Goal: Check status: Check status

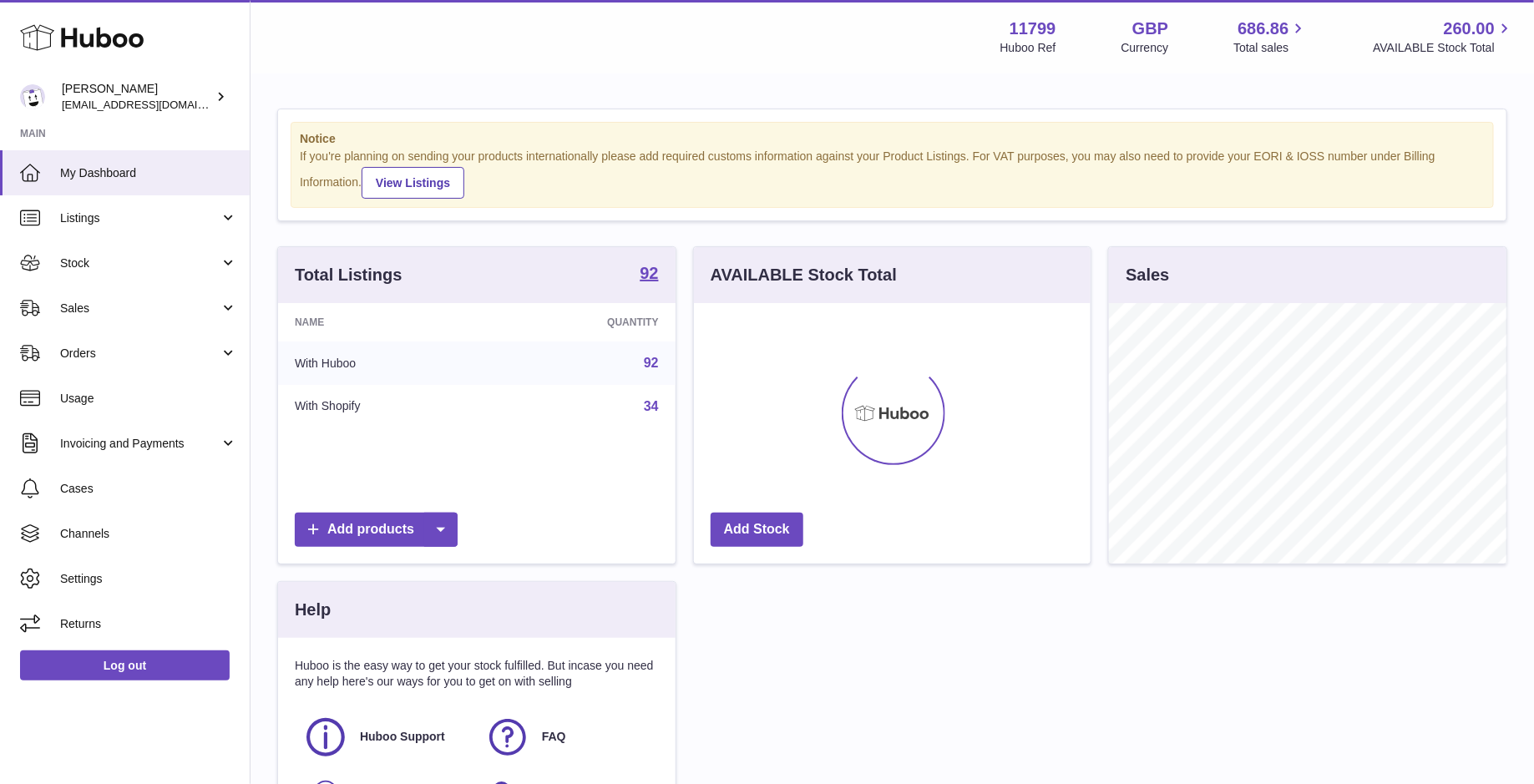
scroll to position [259, 397]
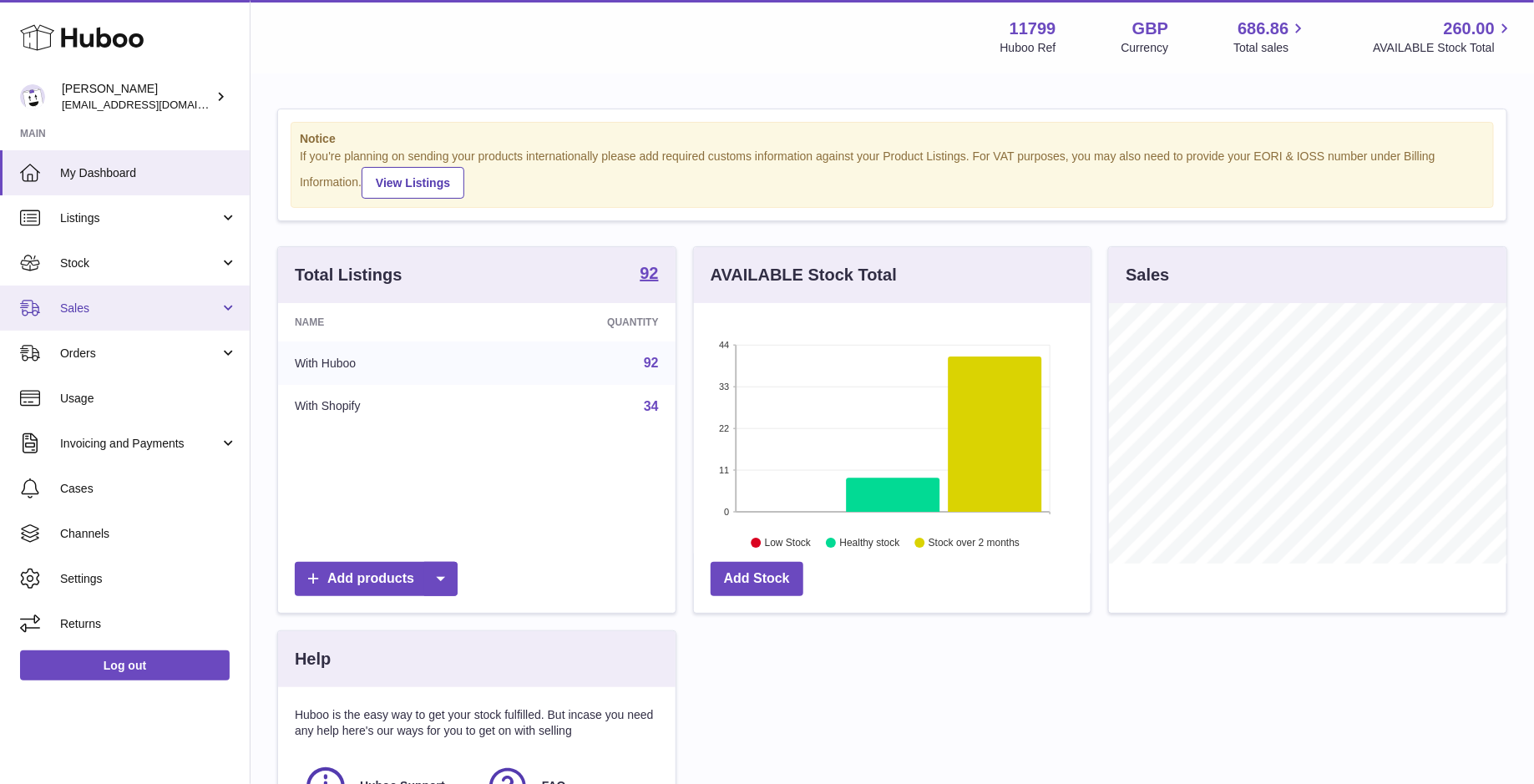
click at [164, 300] on span "Sales" at bounding box center [140, 308] width 160 height 16
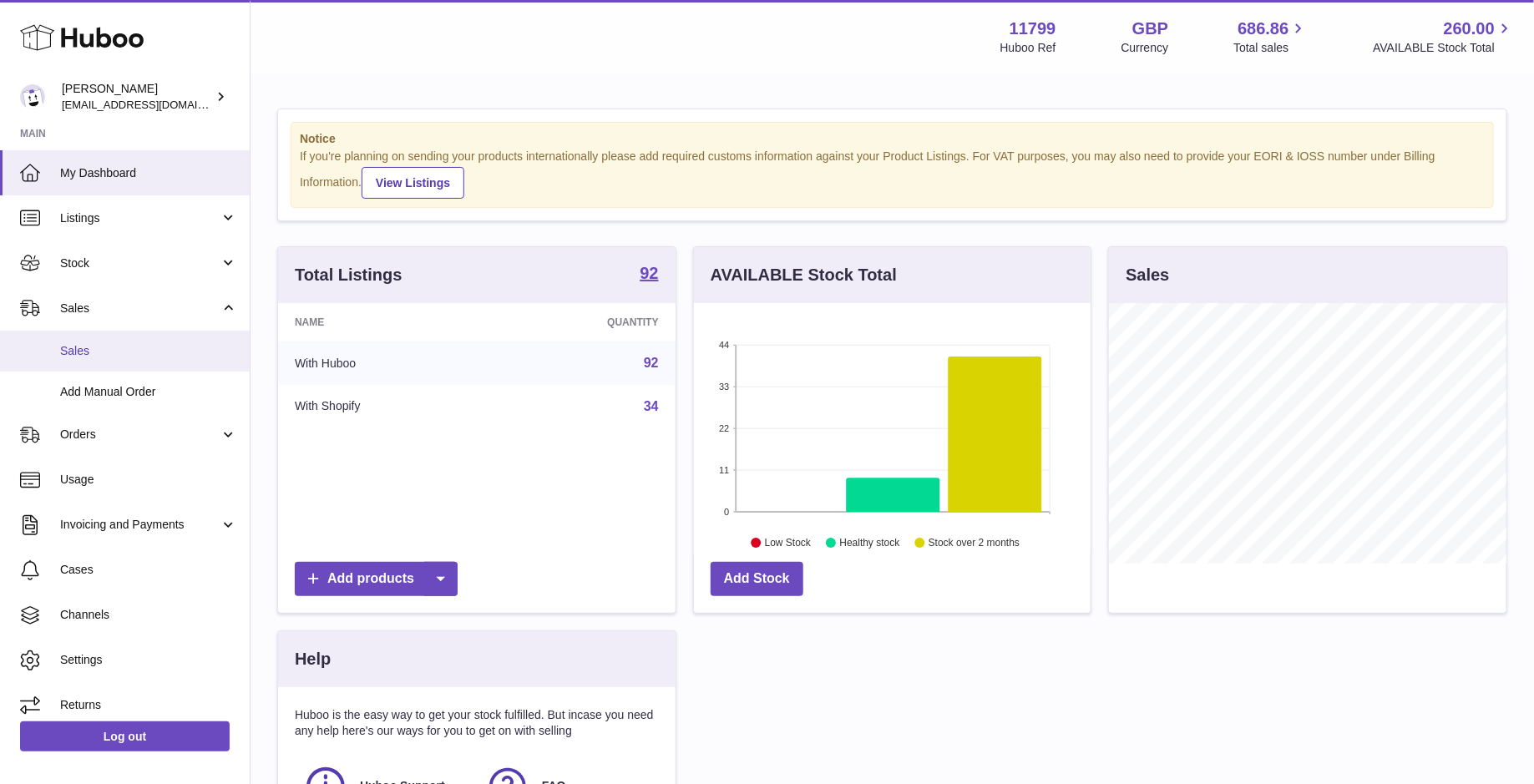
click at [164, 344] on span "Sales" at bounding box center [148, 350] width 177 height 16
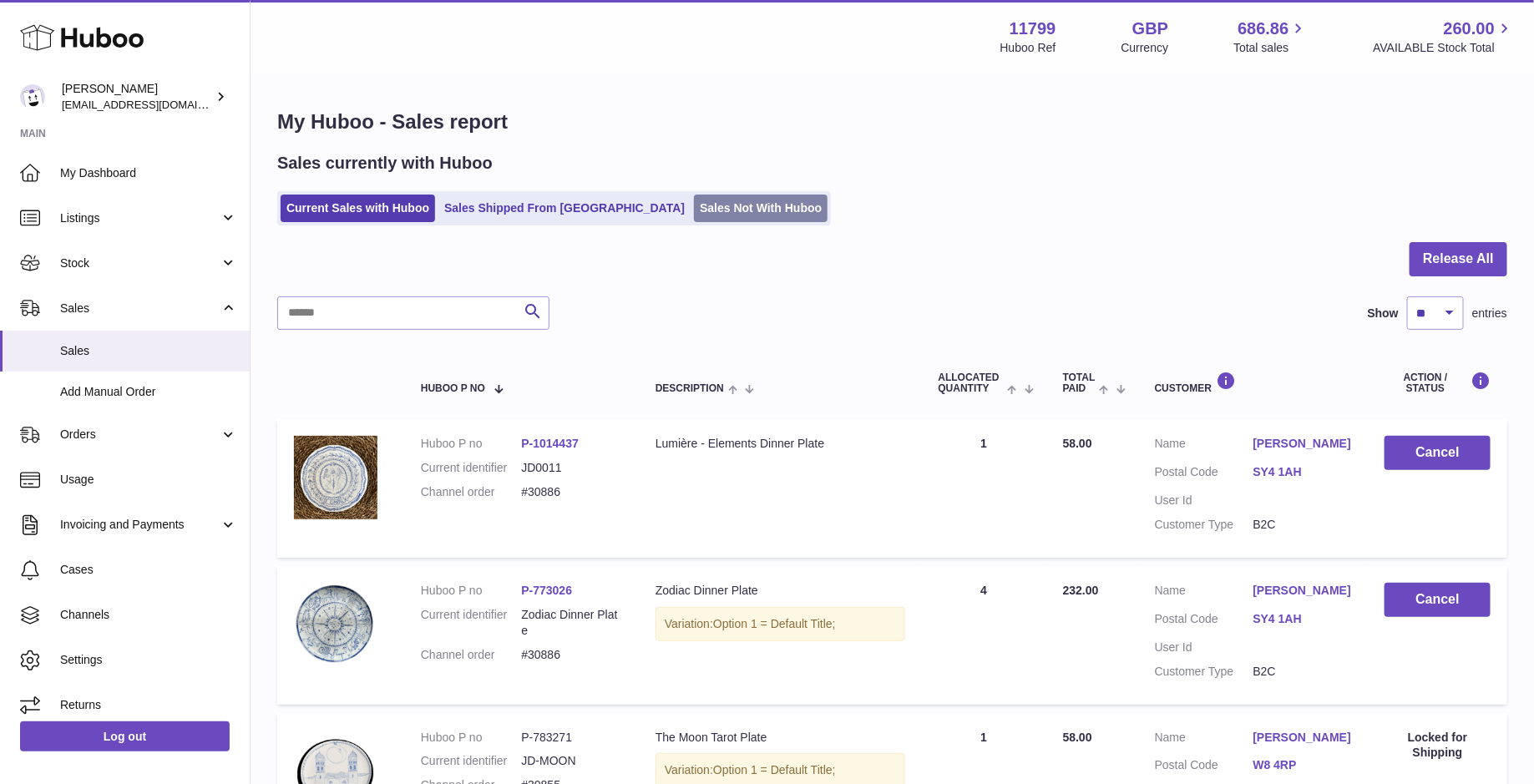
click at [694, 207] on link "Sales Not With Huboo" at bounding box center [761, 208] width 133 height 27
click at [695, 192] on ul "Current Sales with Huboo Sales Shipped From Huboo Sales Not With Huboo" at bounding box center [553, 208] width 553 height 34
click at [695, 202] on link "Sales Not With Huboo" at bounding box center [761, 208] width 133 height 27
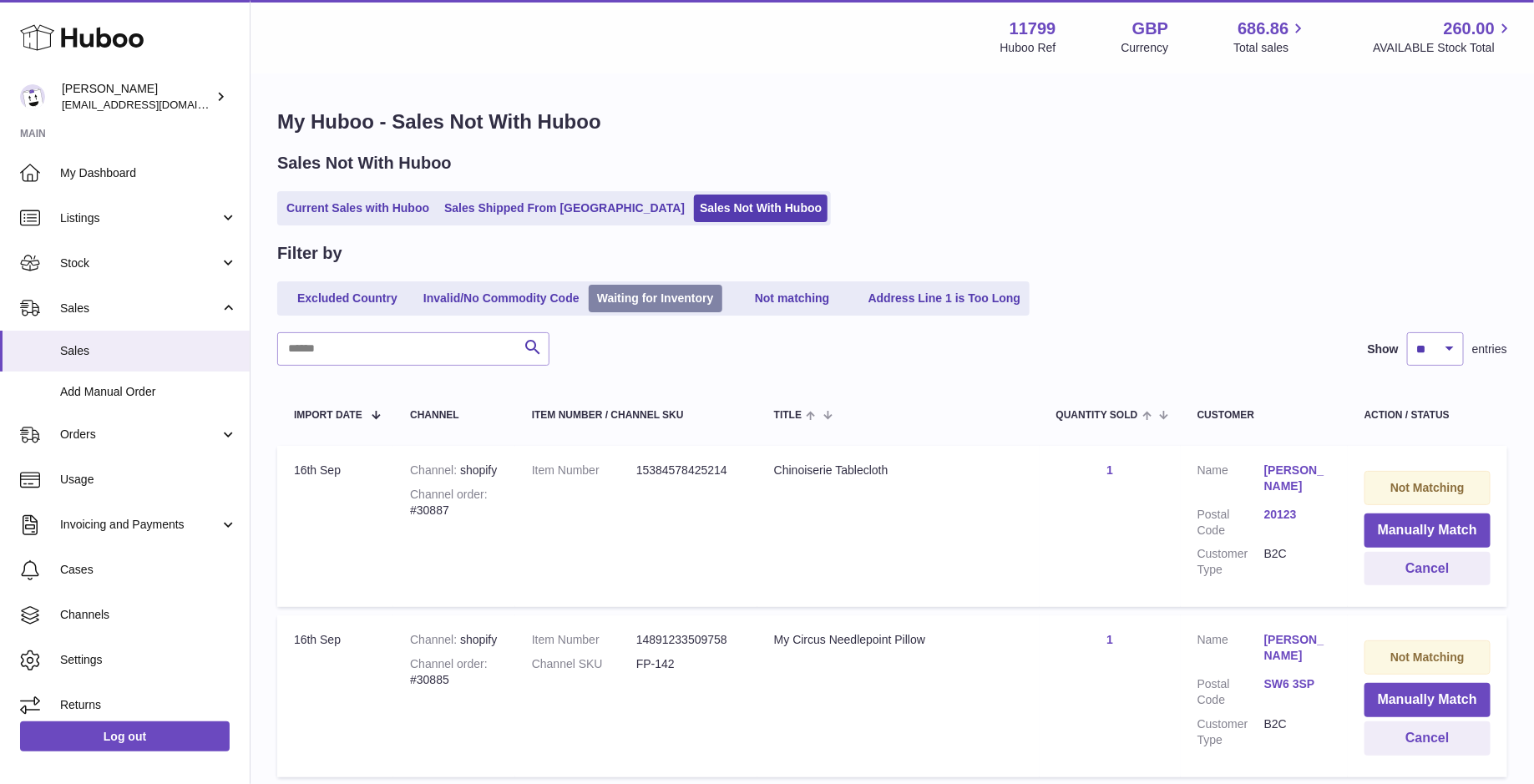
click at [625, 299] on link "Waiting for Inventory" at bounding box center [656, 298] width 133 height 27
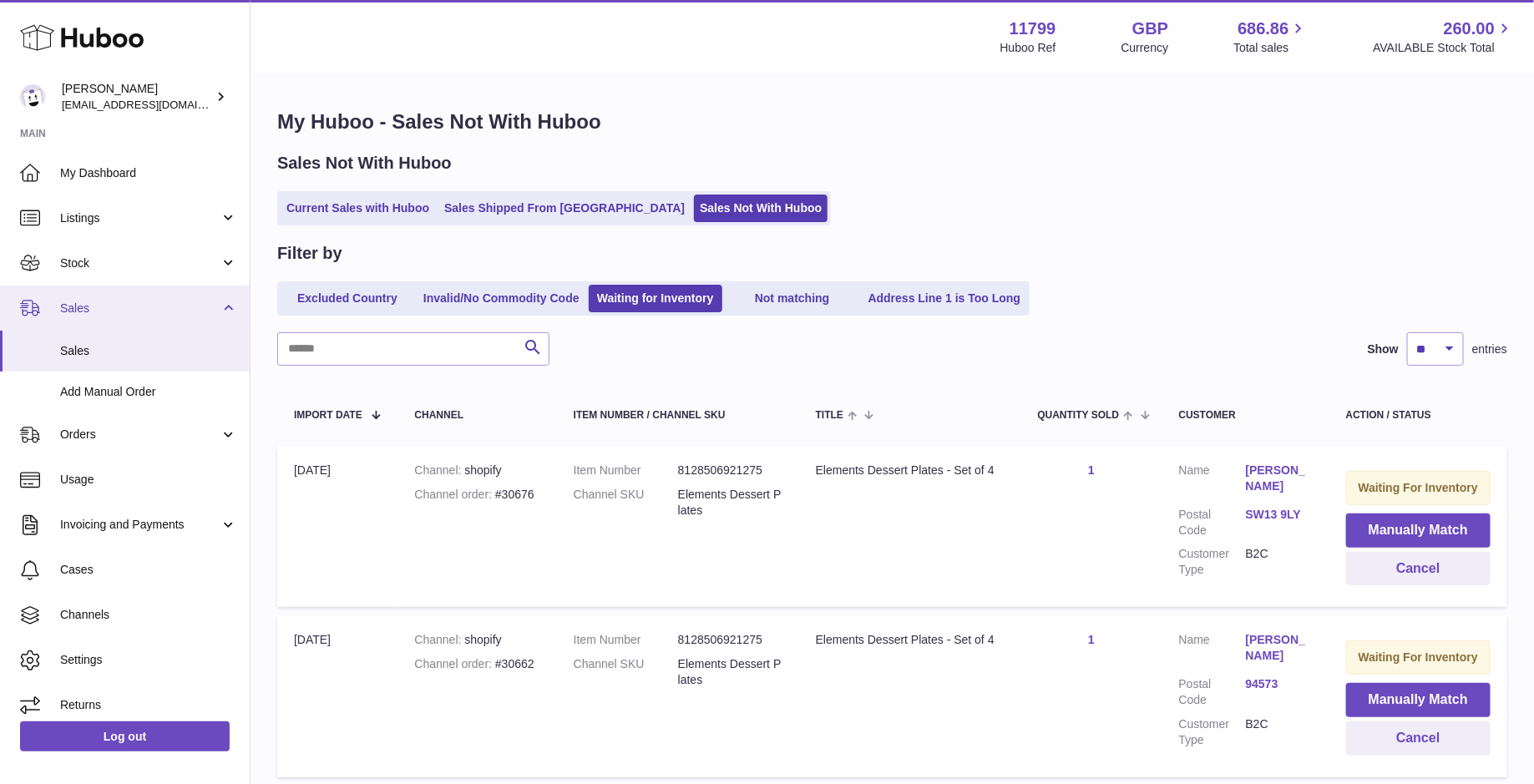
click at [159, 303] on span "Sales" at bounding box center [140, 308] width 160 height 16
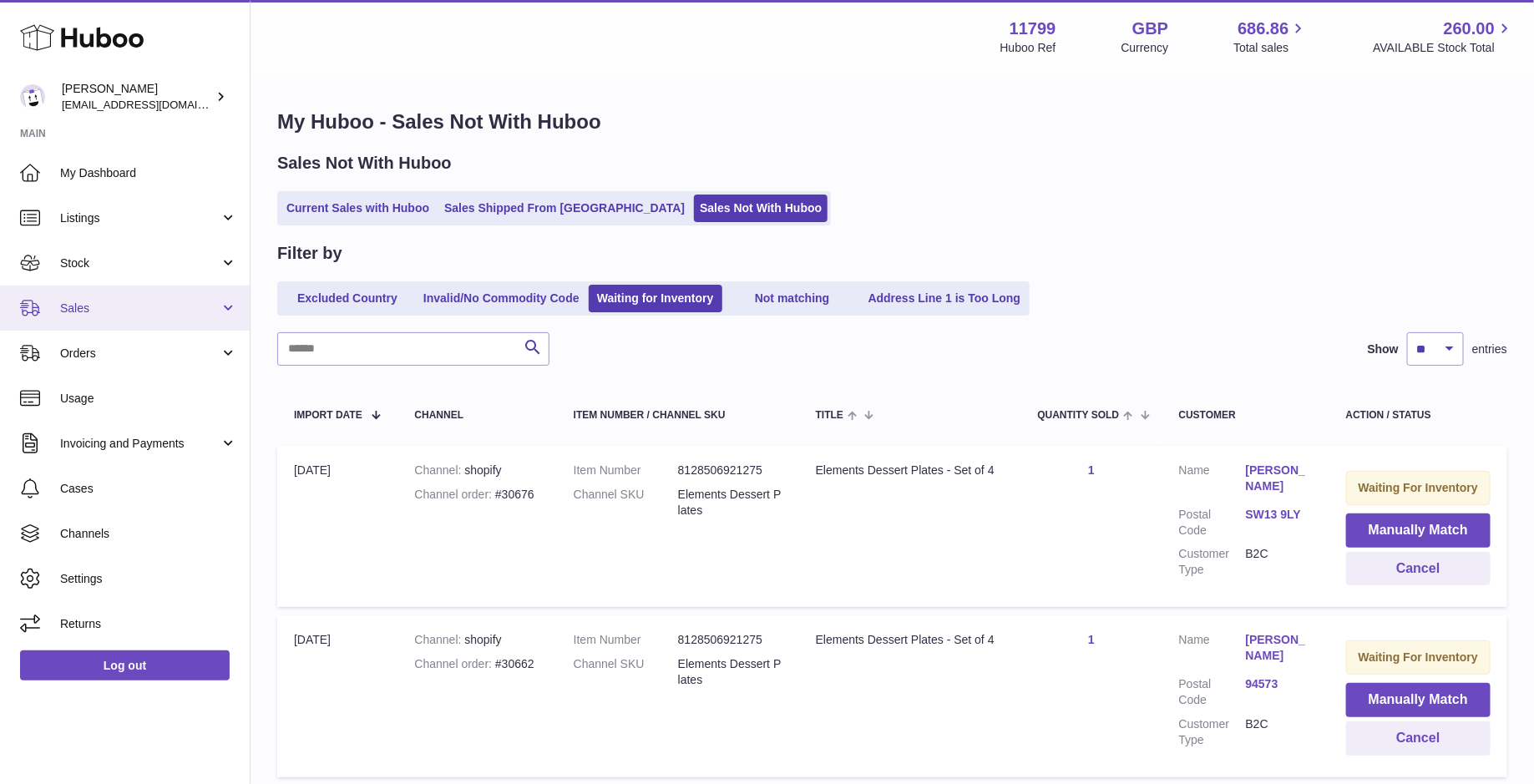
click at [159, 303] on span "Sales" at bounding box center [140, 308] width 160 height 16
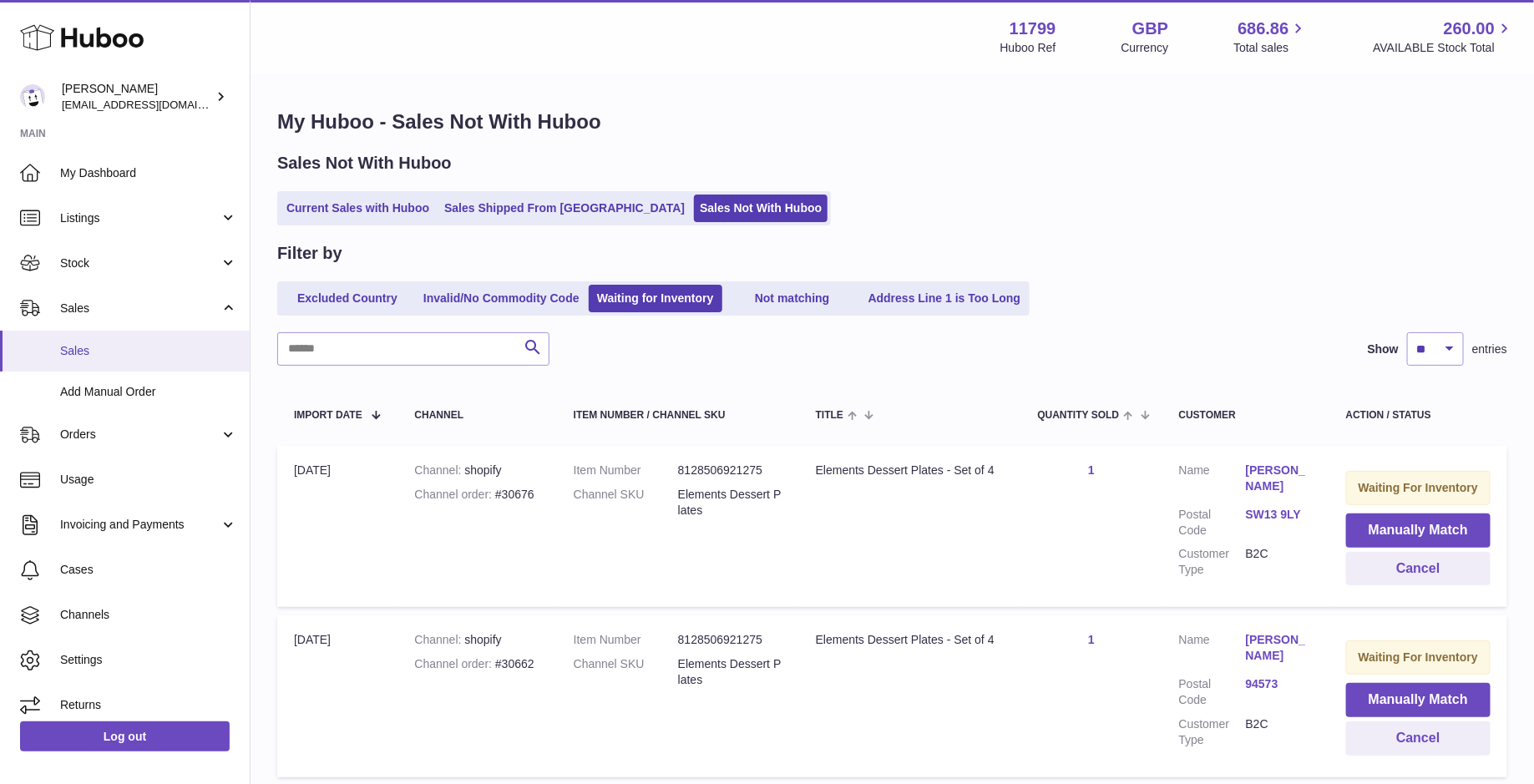
click at [156, 346] on span "Sales" at bounding box center [148, 350] width 177 height 16
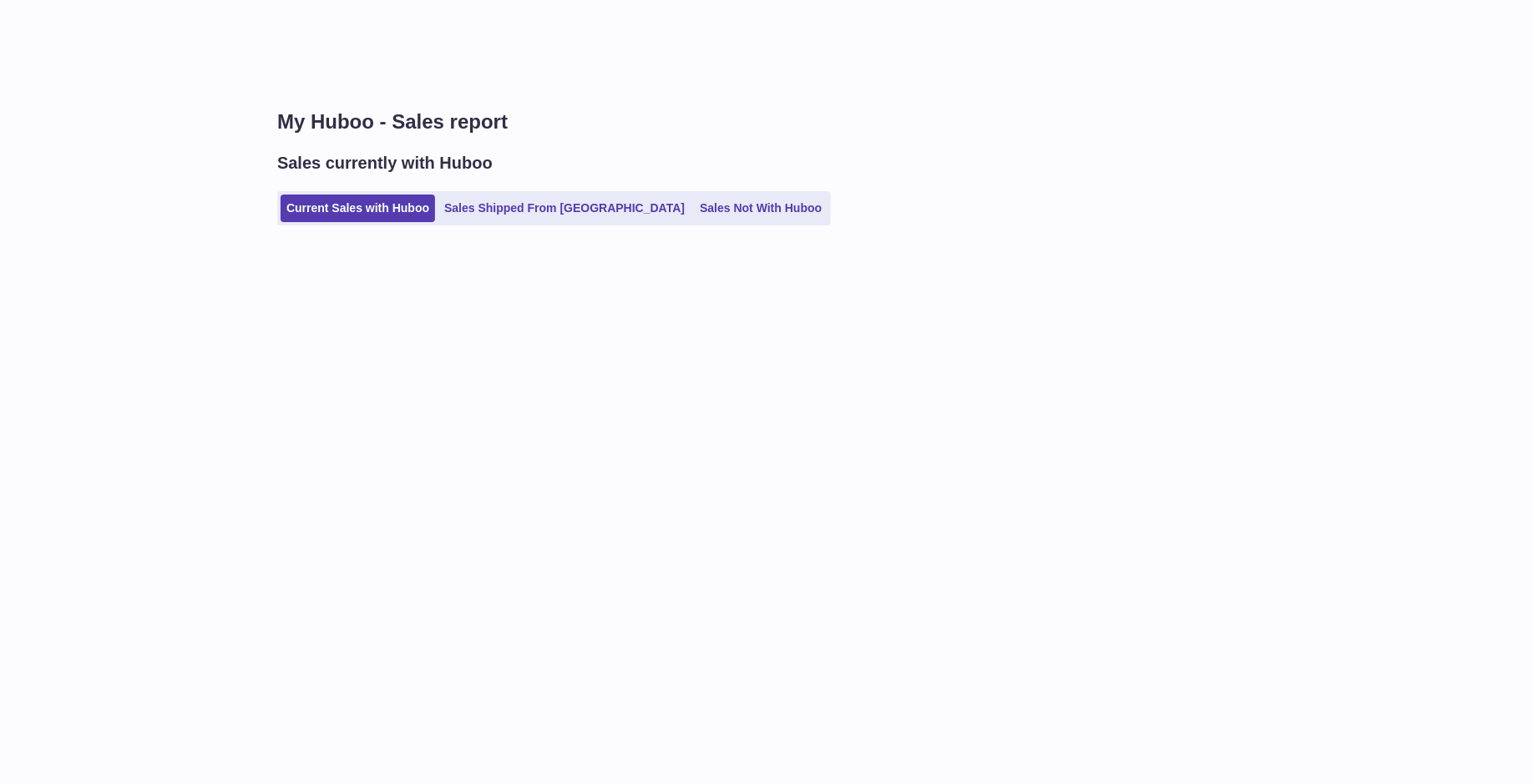
click at [349, 214] on link "Current Sales with Huboo" at bounding box center [358, 208] width 154 height 27
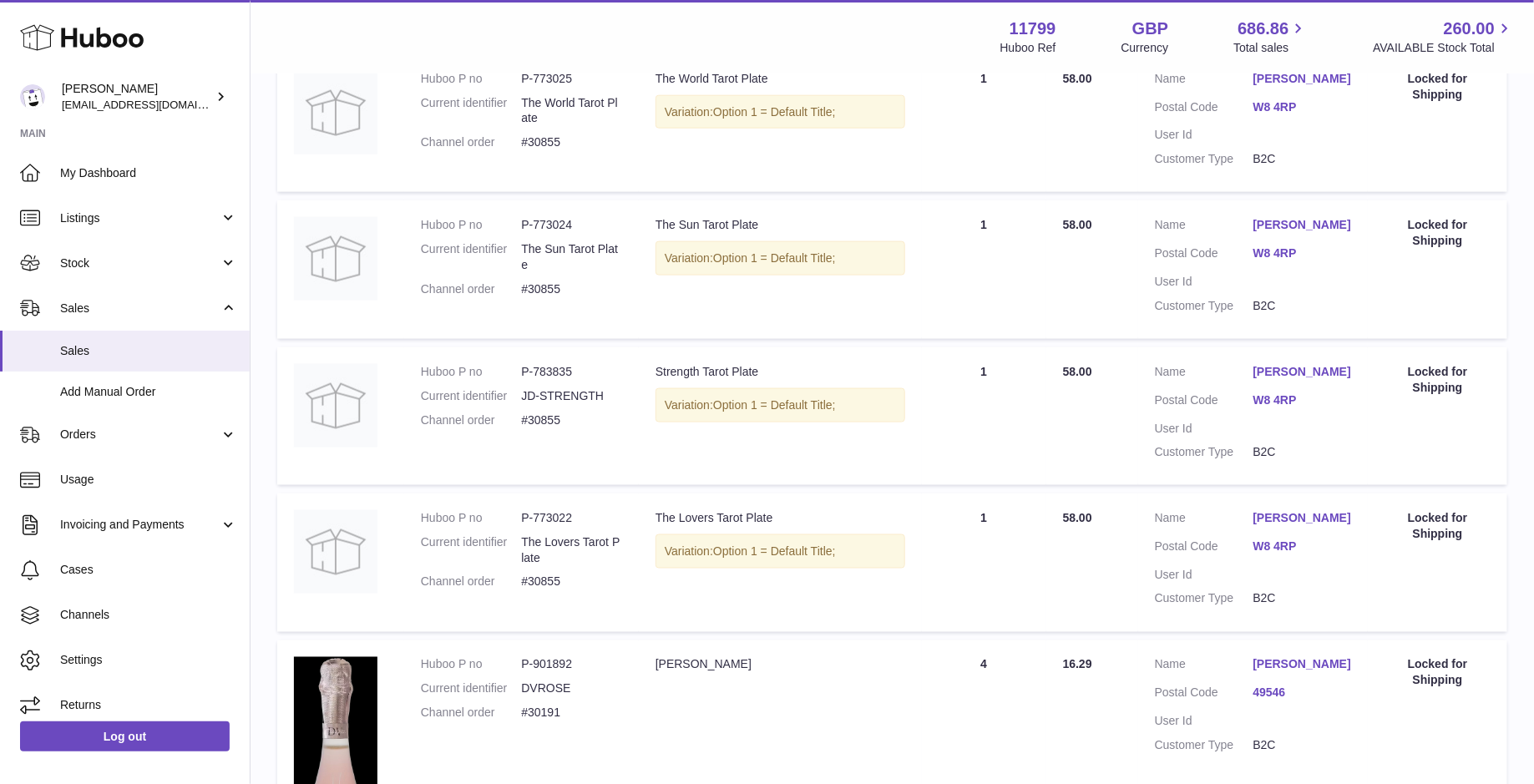
scroll to position [1463, 0]
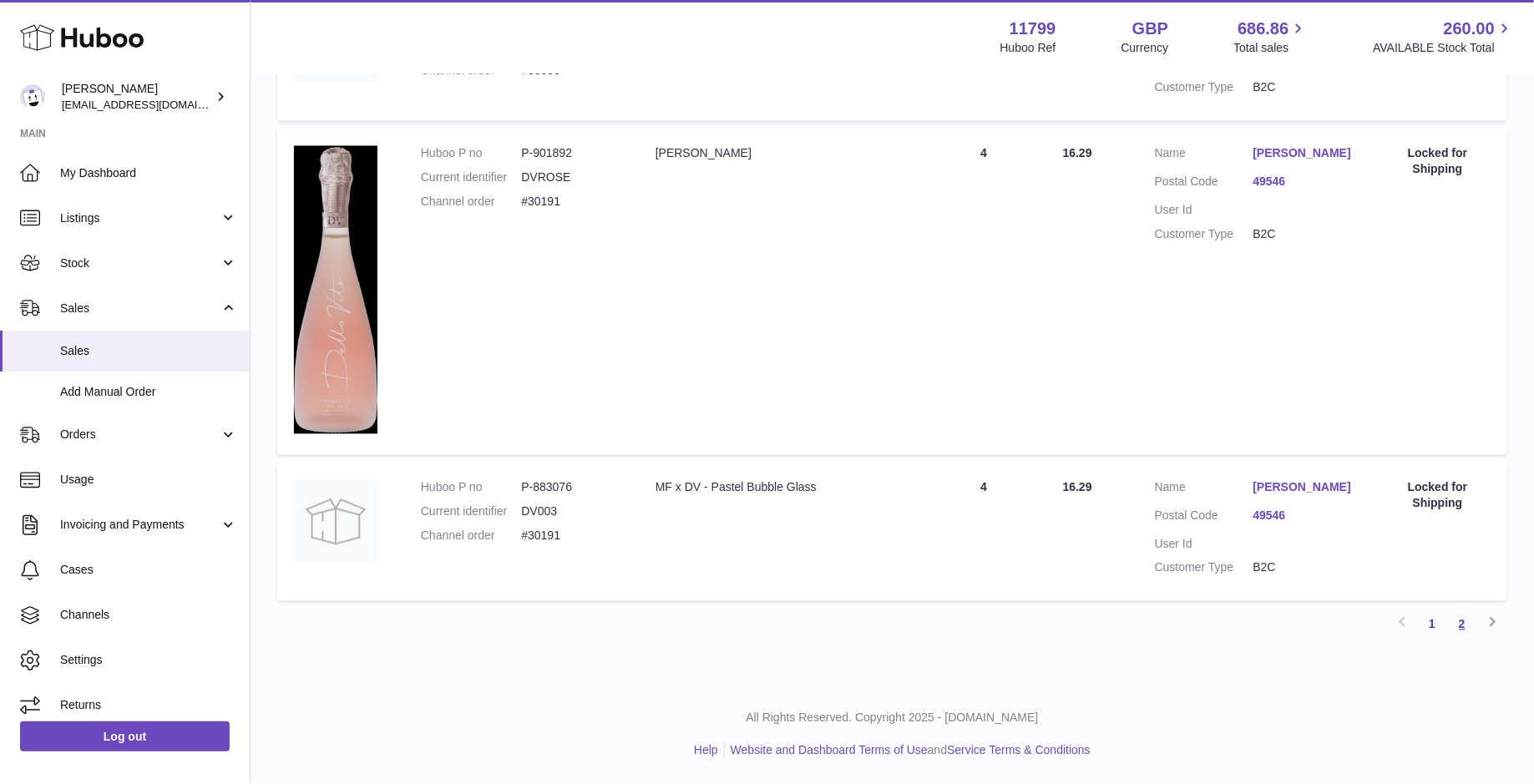
click at [1454, 618] on link "2" at bounding box center [1462, 624] width 30 height 30
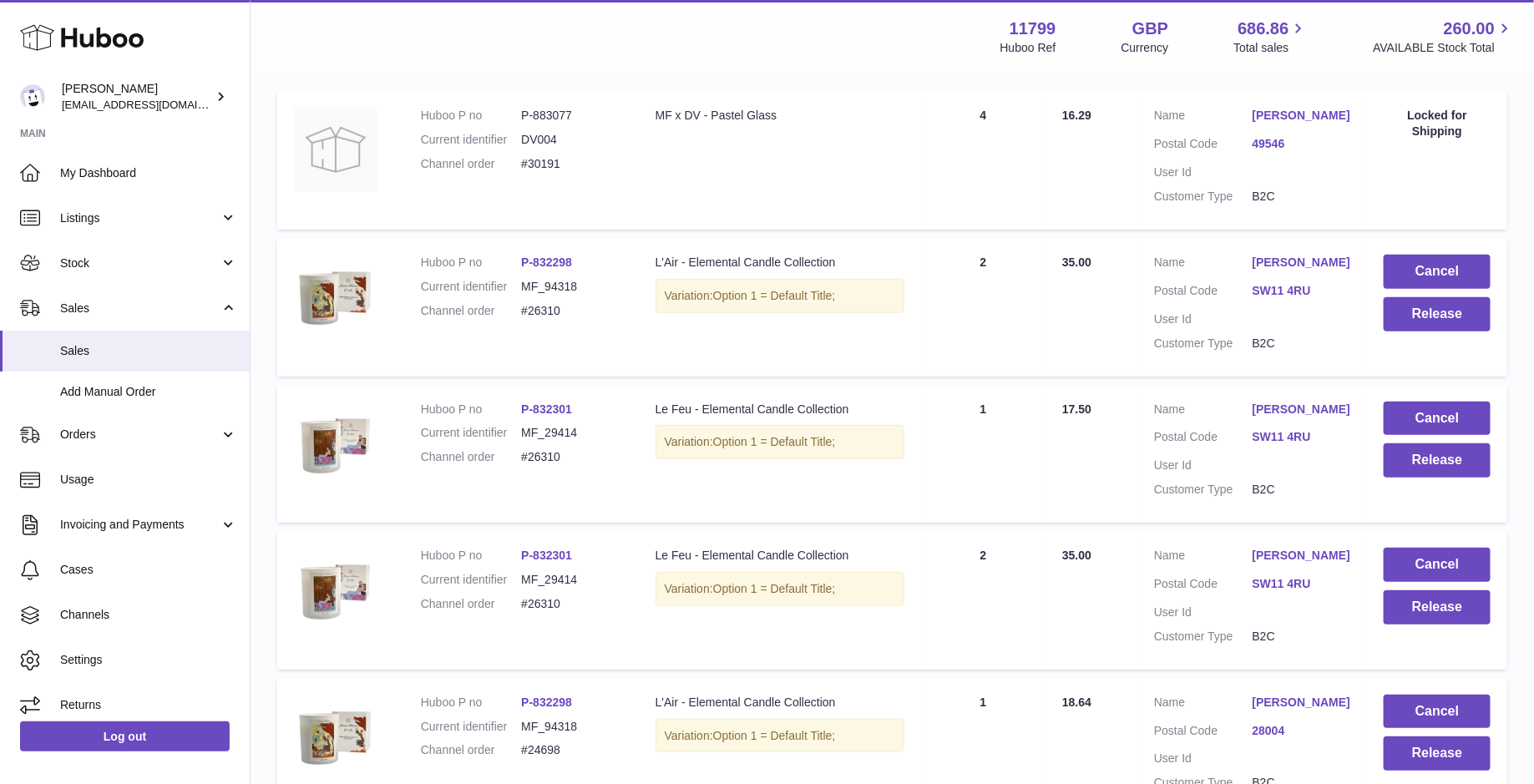
scroll to position [324, 0]
